Goal: Information Seeking & Learning: Learn about a topic

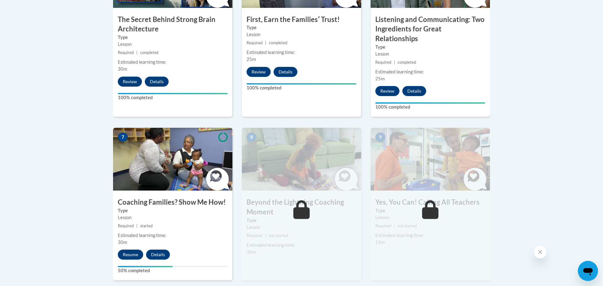
scroll to position [445, 0]
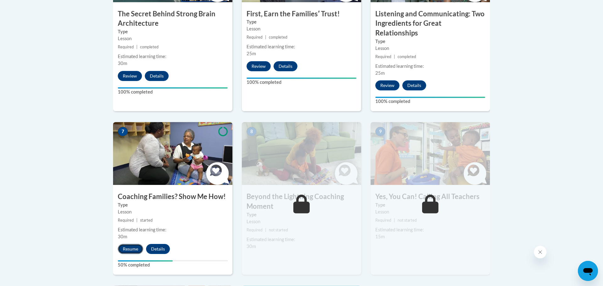
click at [133, 244] on button "Resume" at bounding box center [130, 249] width 25 height 10
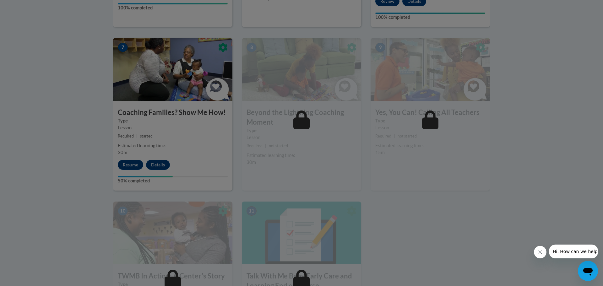
scroll to position [538, 0]
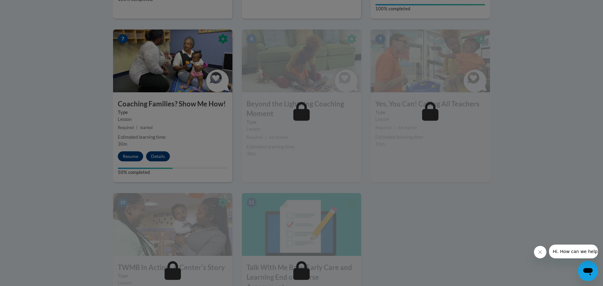
click at [128, 143] on div at bounding box center [301, 143] width 603 height 286
click at [129, 149] on div at bounding box center [301, 143] width 603 height 286
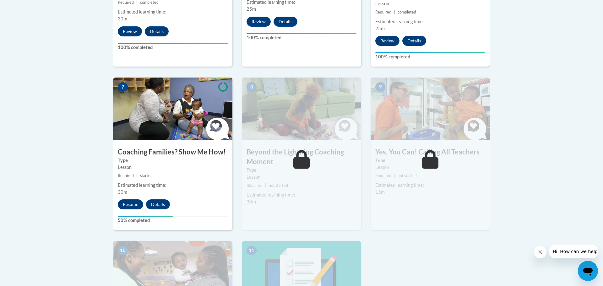
scroll to position [490, 0]
click at [136, 199] on button "Resume" at bounding box center [130, 204] width 25 height 10
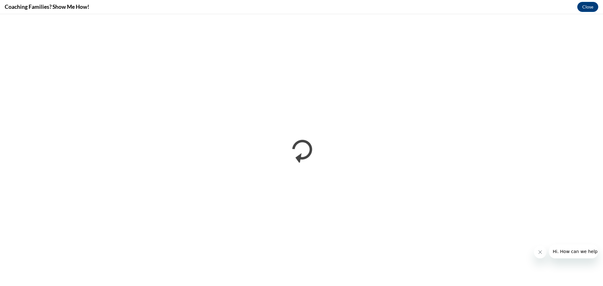
scroll to position [0, 0]
